Goal: Task Accomplishment & Management: Manage account settings

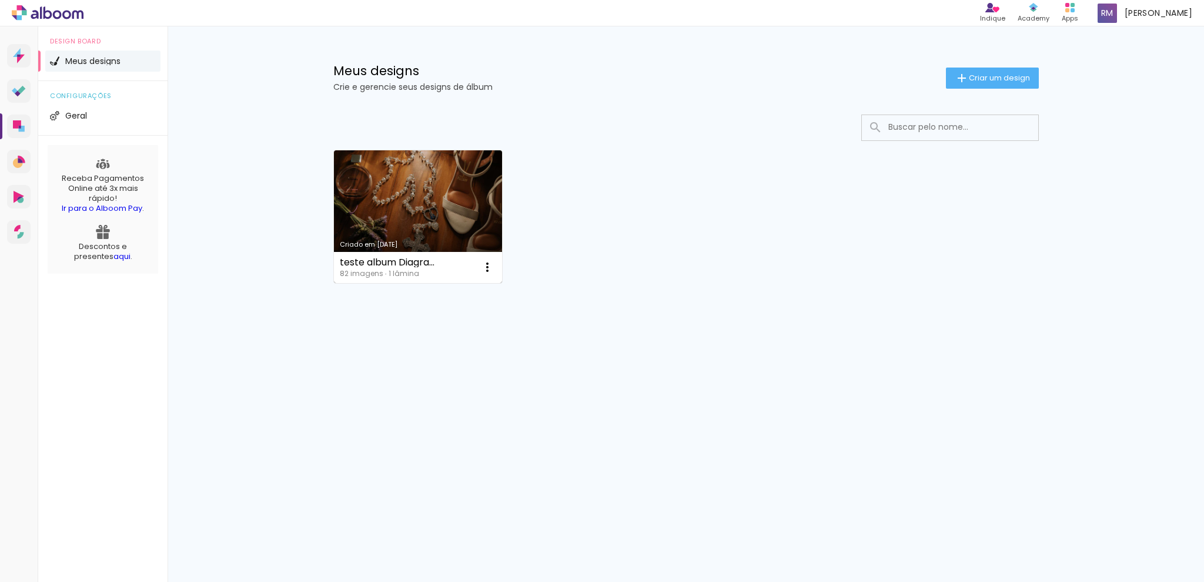
click at [437, 219] on link "Criado em [DATE]" at bounding box center [418, 216] width 169 height 133
click at [487, 268] on iron-icon at bounding box center [487, 267] width 14 height 14
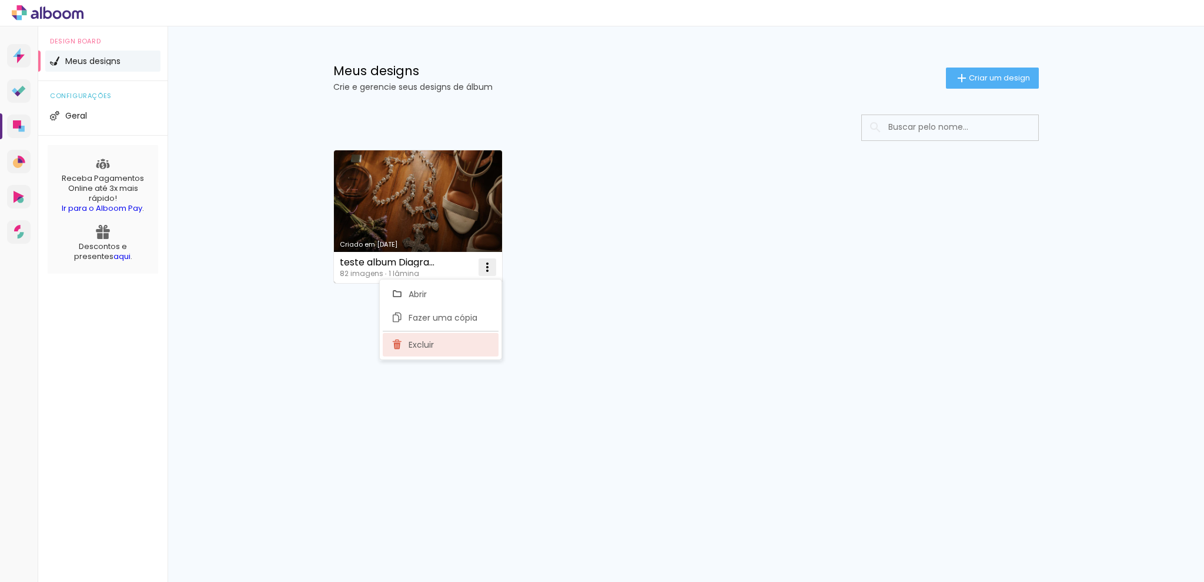
click at [411, 347] on span "Excluir" at bounding box center [420, 345] width 25 height 8
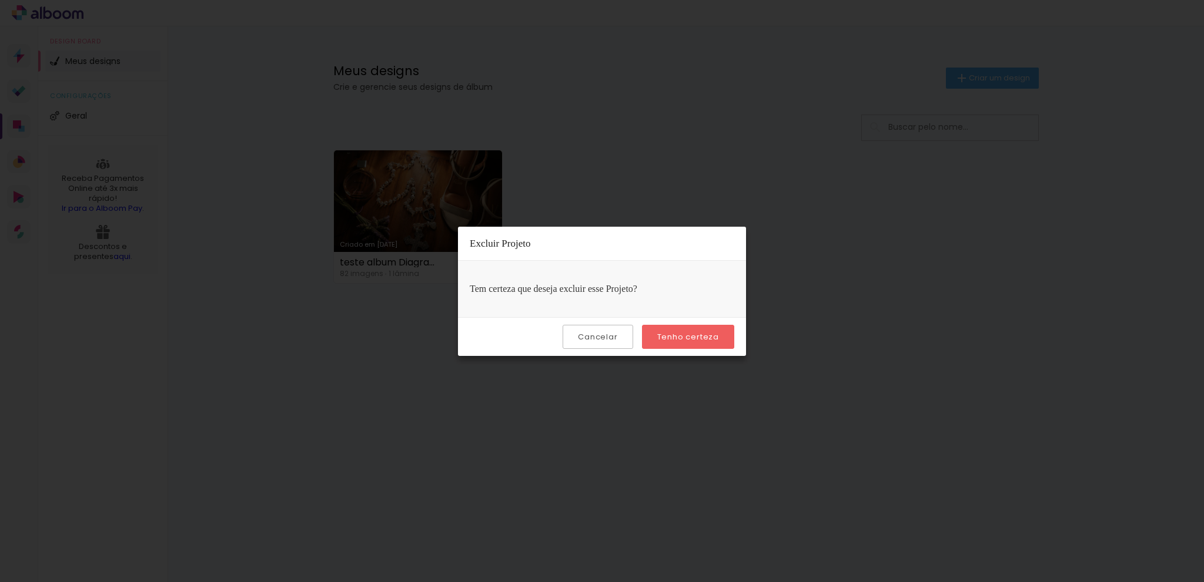
click at [0, 0] on slot "Tenho certeza" at bounding box center [0, 0] width 0 height 0
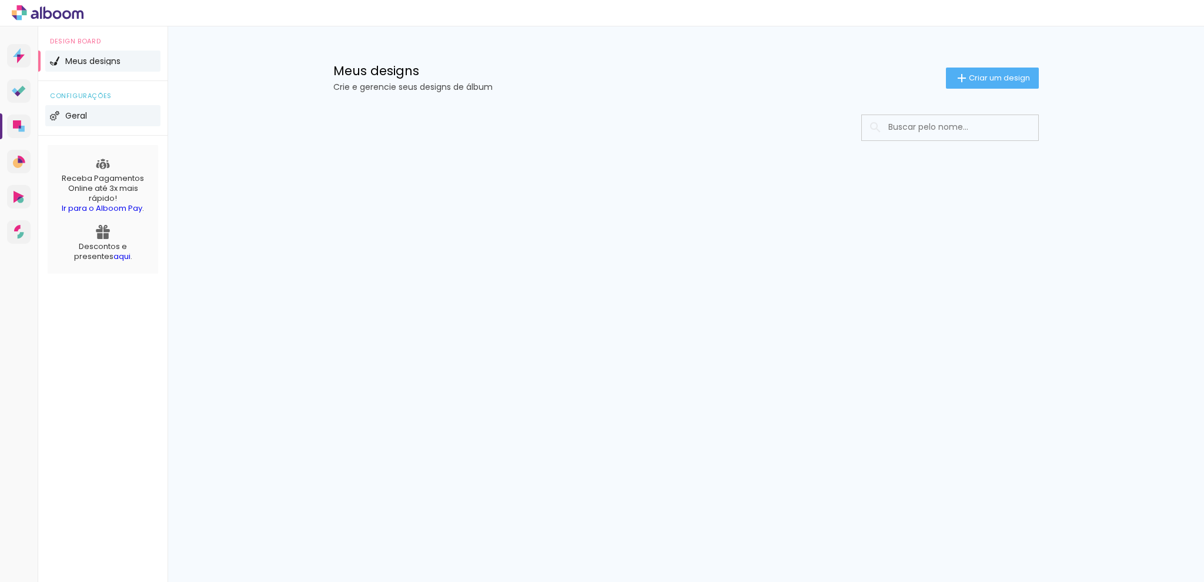
click at [92, 115] on li "Geral" at bounding box center [102, 115] width 115 height 21
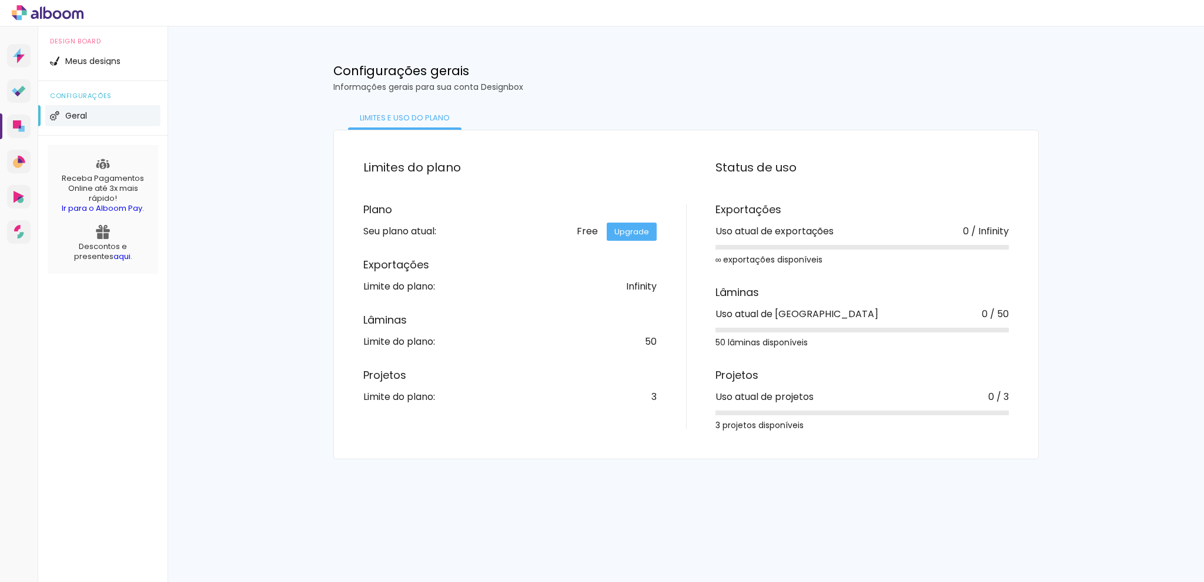
click at [631, 234] on link "Upgrade" at bounding box center [631, 232] width 50 height 18
